Goal: Find specific fact: Find specific fact

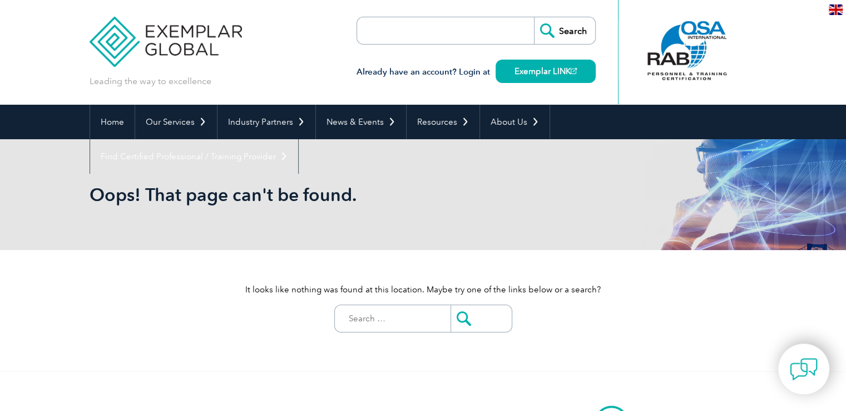
click at [379, 319] on input "Search for:" at bounding box center [396, 318] width 110 height 27
paste input "G12110343760"
type input "G12110343760"
click at [461, 323] on input "submit" at bounding box center [481, 318] width 61 height 27
